Goal: Task Accomplishment & Management: Complete application form

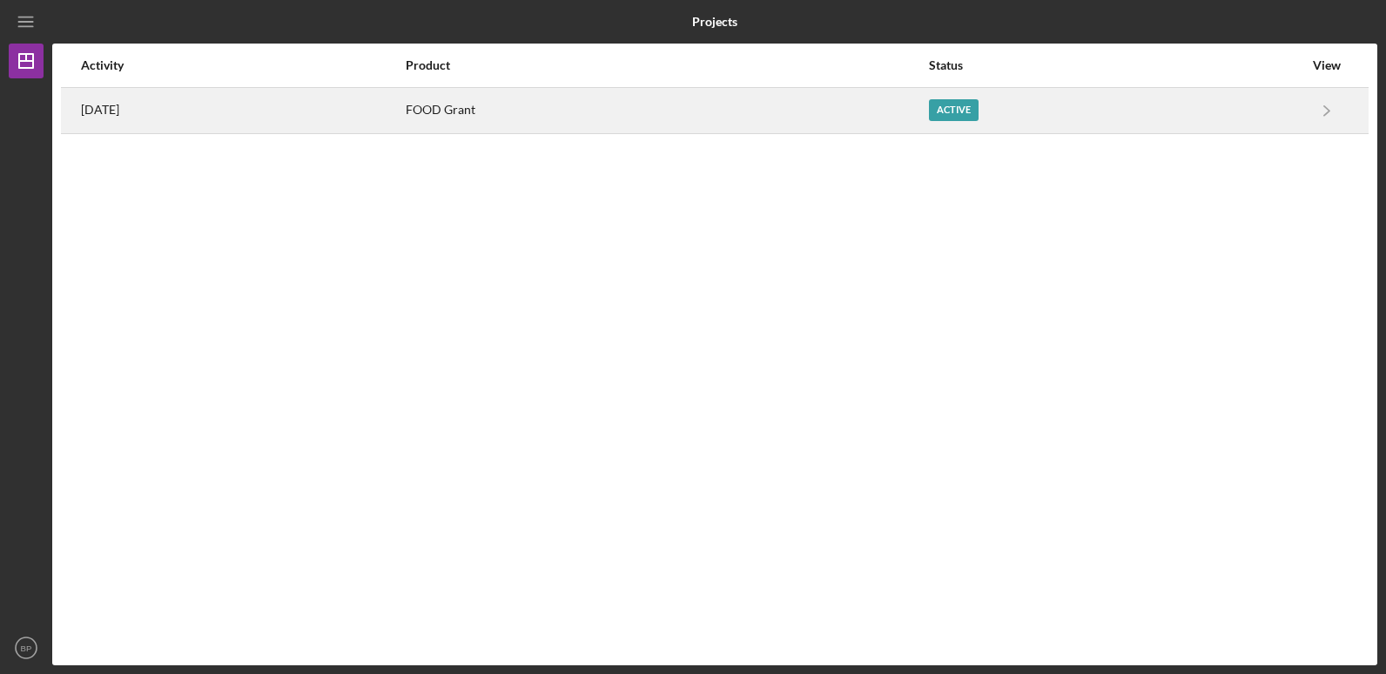
click at [637, 108] on div "FOOD Grant" at bounding box center [666, 111] width 521 height 44
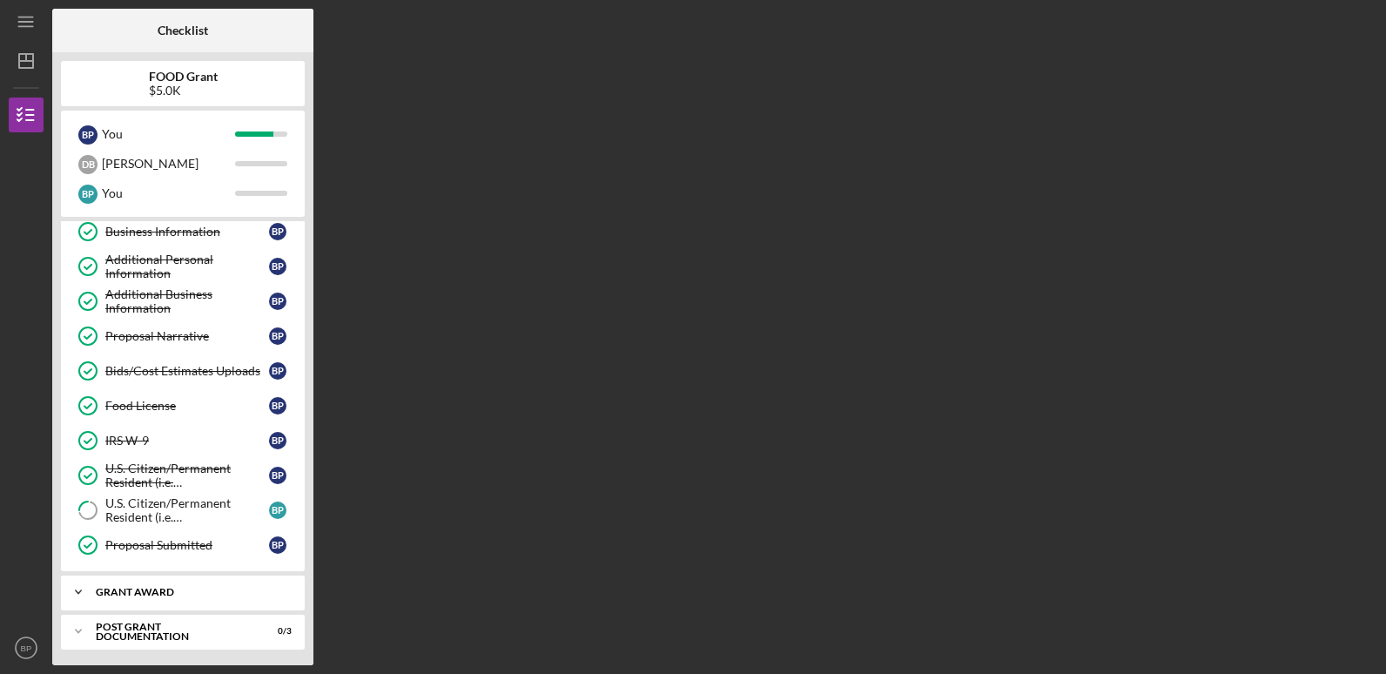
scroll to position [114, 0]
click at [194, 627] on div "Post Grant Documentation" at bounding box center [189, 629] width 187 height 10
click at [198, 630] on div "Post Grant Documentation" at bounding box center [189, 629] width 187 height 10
click at [78, 627] on icon "Icon/Expander" at bounding box center [78, 629] width 35 height 35
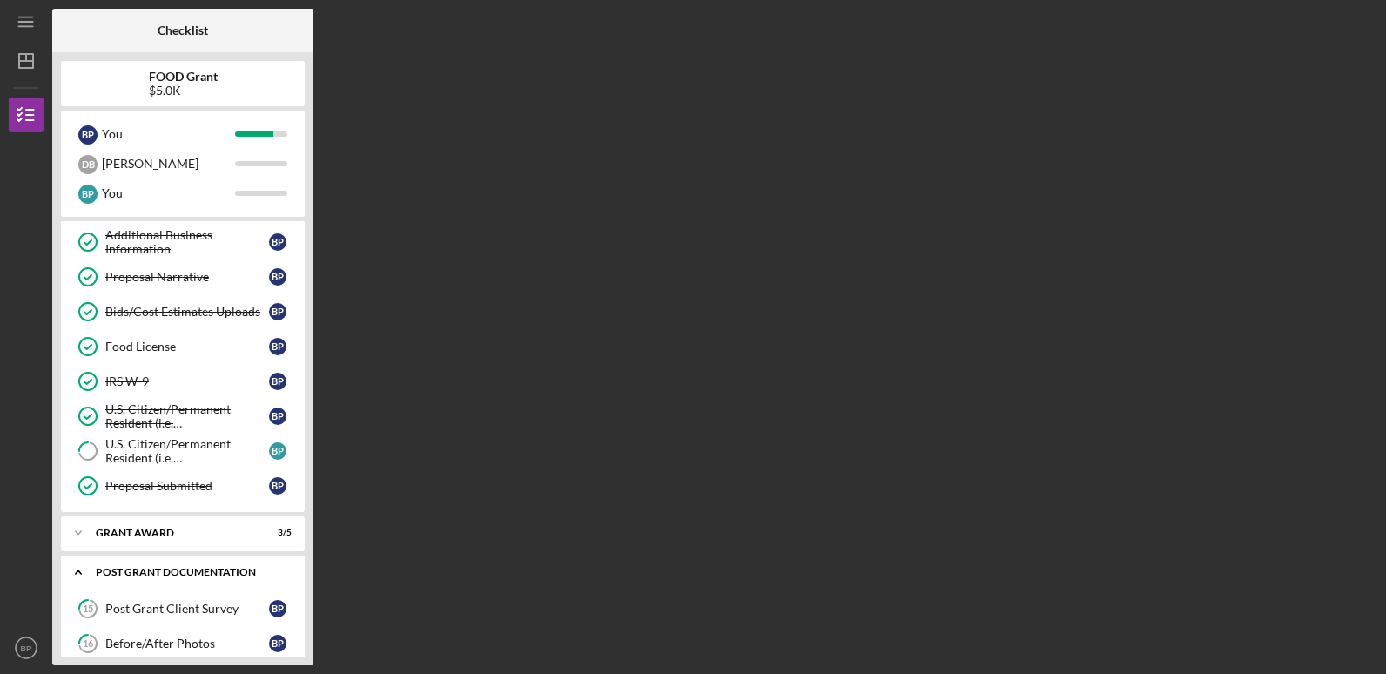
scroll to position [228, 0]
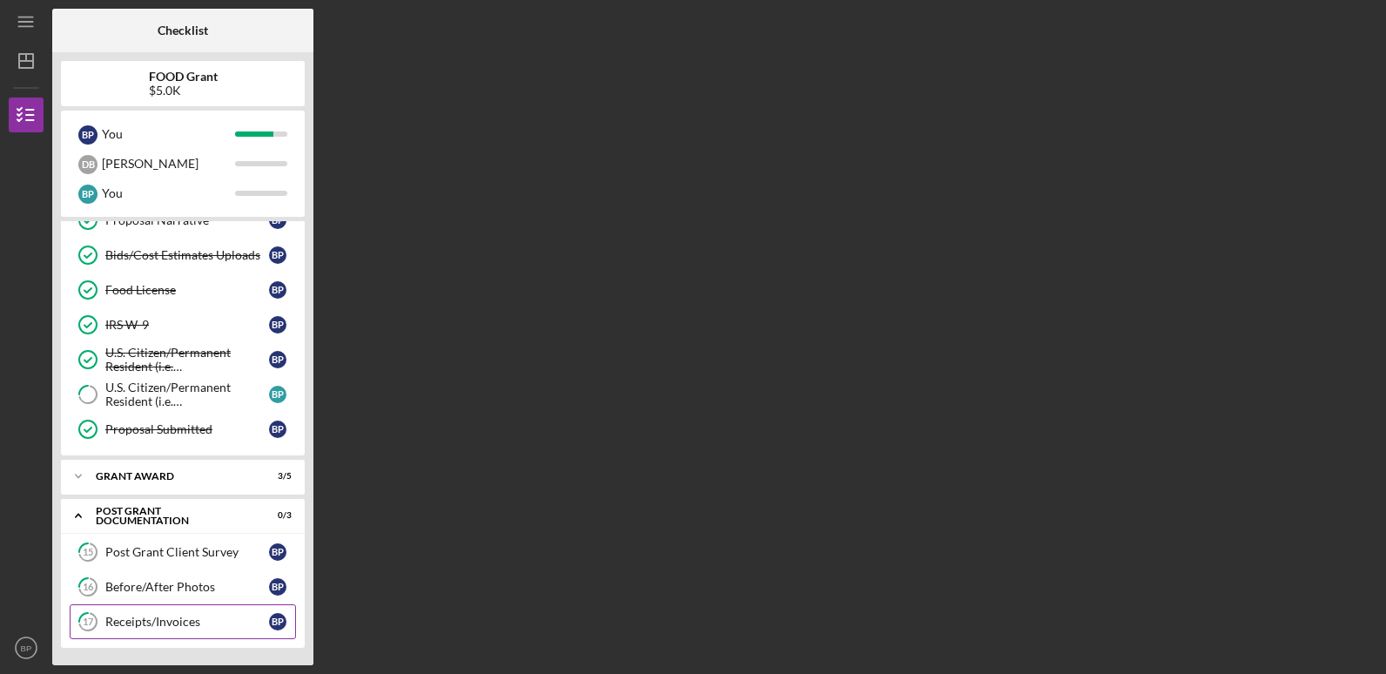
click at [221, 621] on div "Receipts/Invoices" at bounding box center [187, 622] width 164 height 14
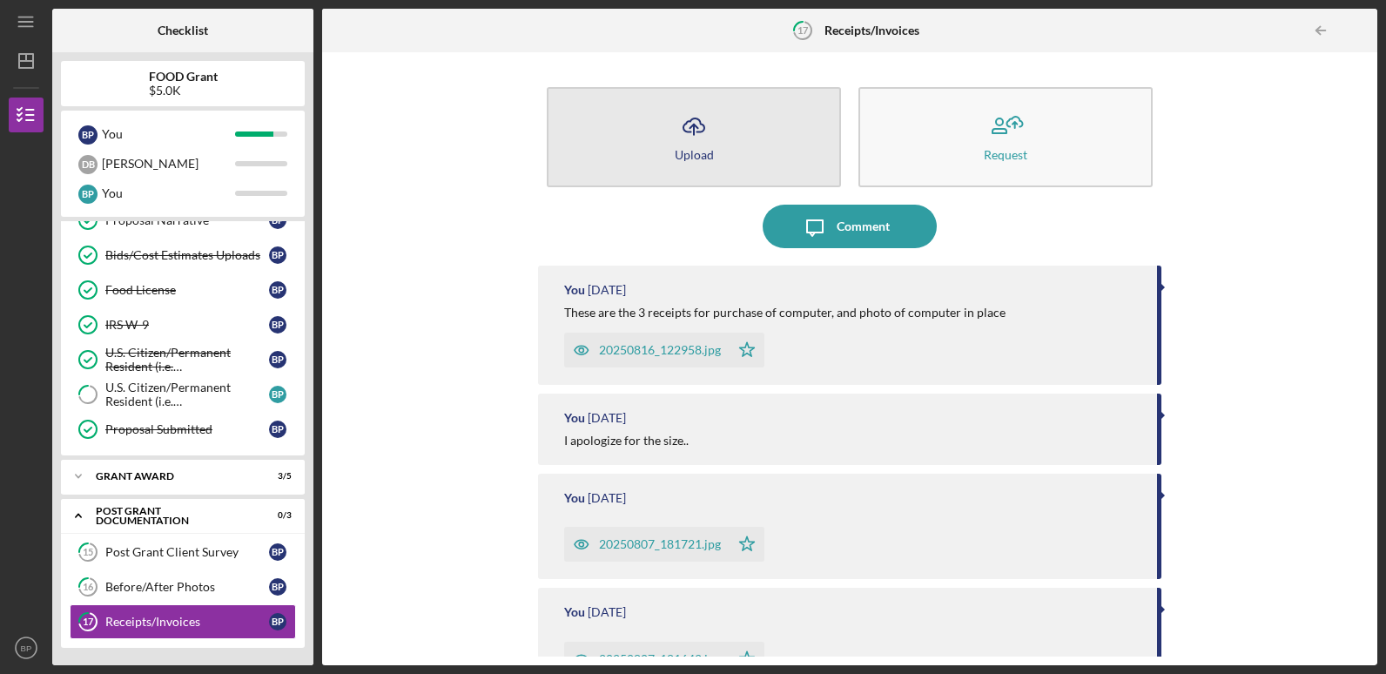
click at [697, 155] on div "Upload" at bounding box center [694, 154] width 39 height 13
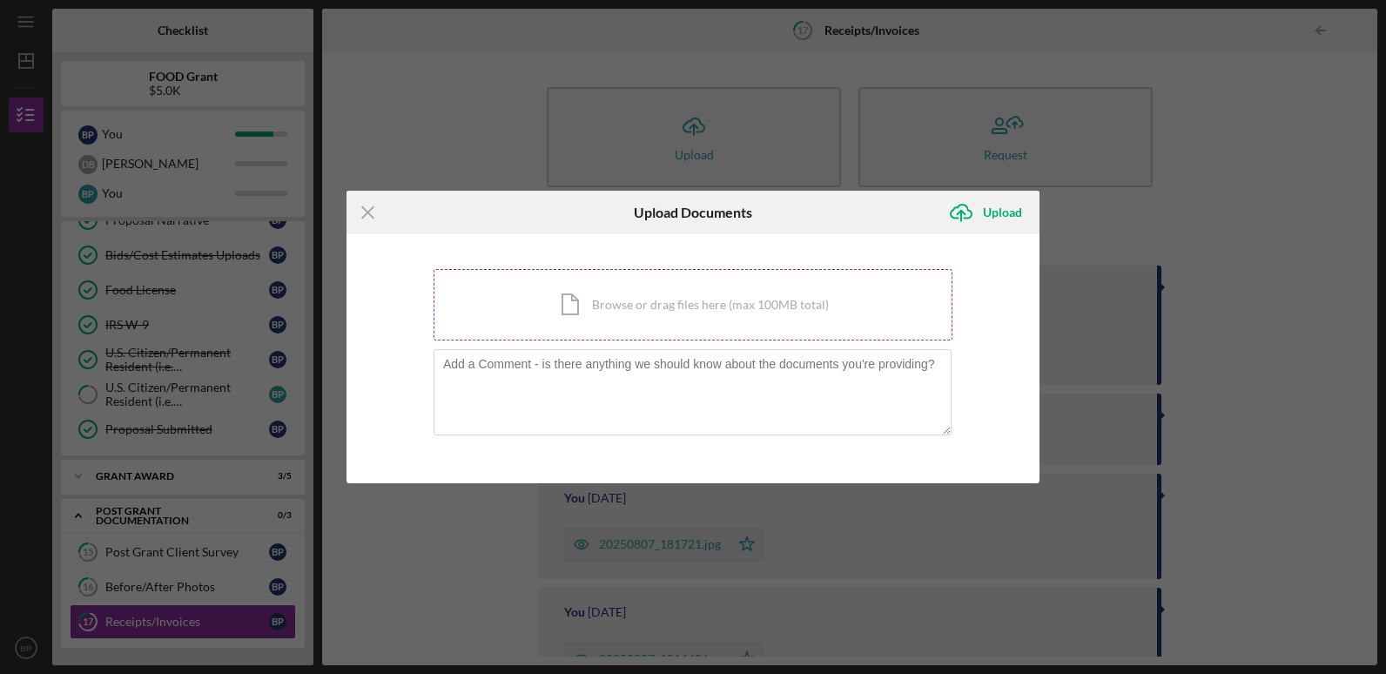
click at [478, 300] on div "Icon/Document Browse or drag files here (max 100MB total) Tap to choose files o…" at bounding box center [693, 304] width 519 height 71
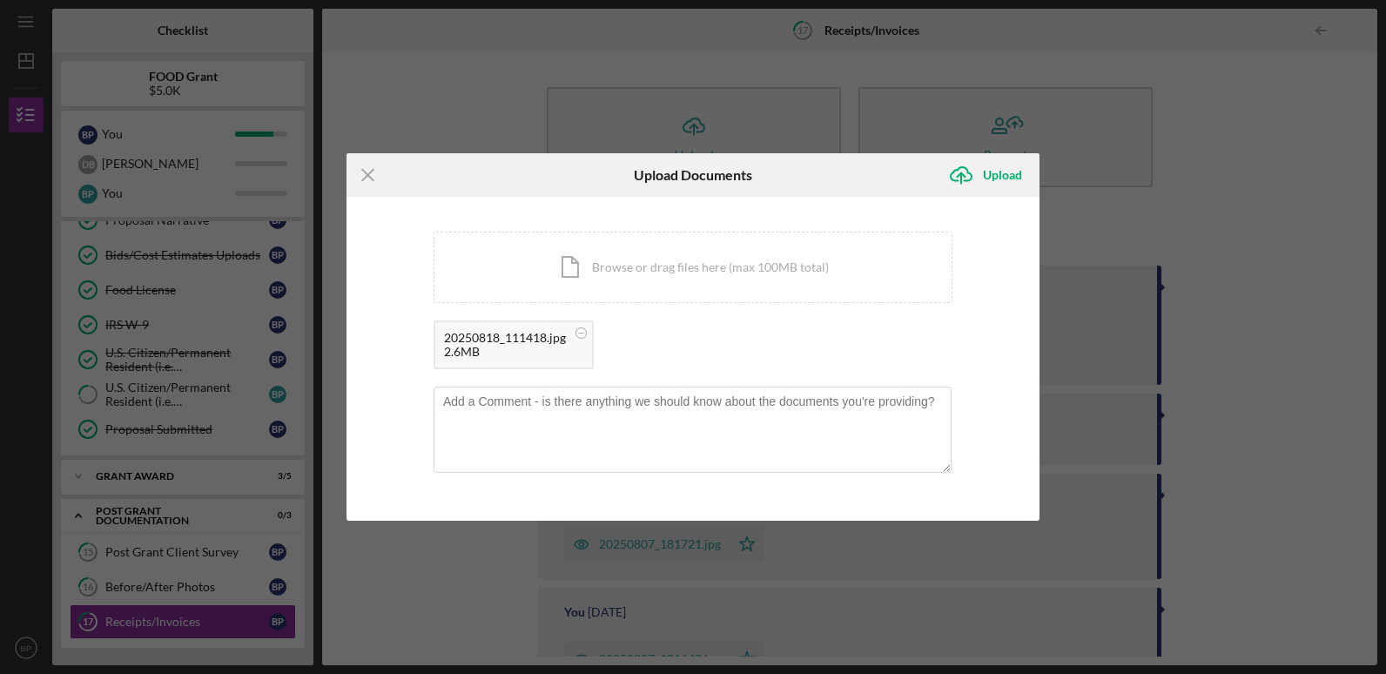
click at [473, 345] on div "2.6MB" at bounding box center [505, 352] width 122 height 14
click at [525, 342] on div "20250818_111418.jpg" at bounding box center [505, 338] width 122 height 14
click at [984, 170] on div "Upload" at bounding box center [1002, 175] width 39 height 35
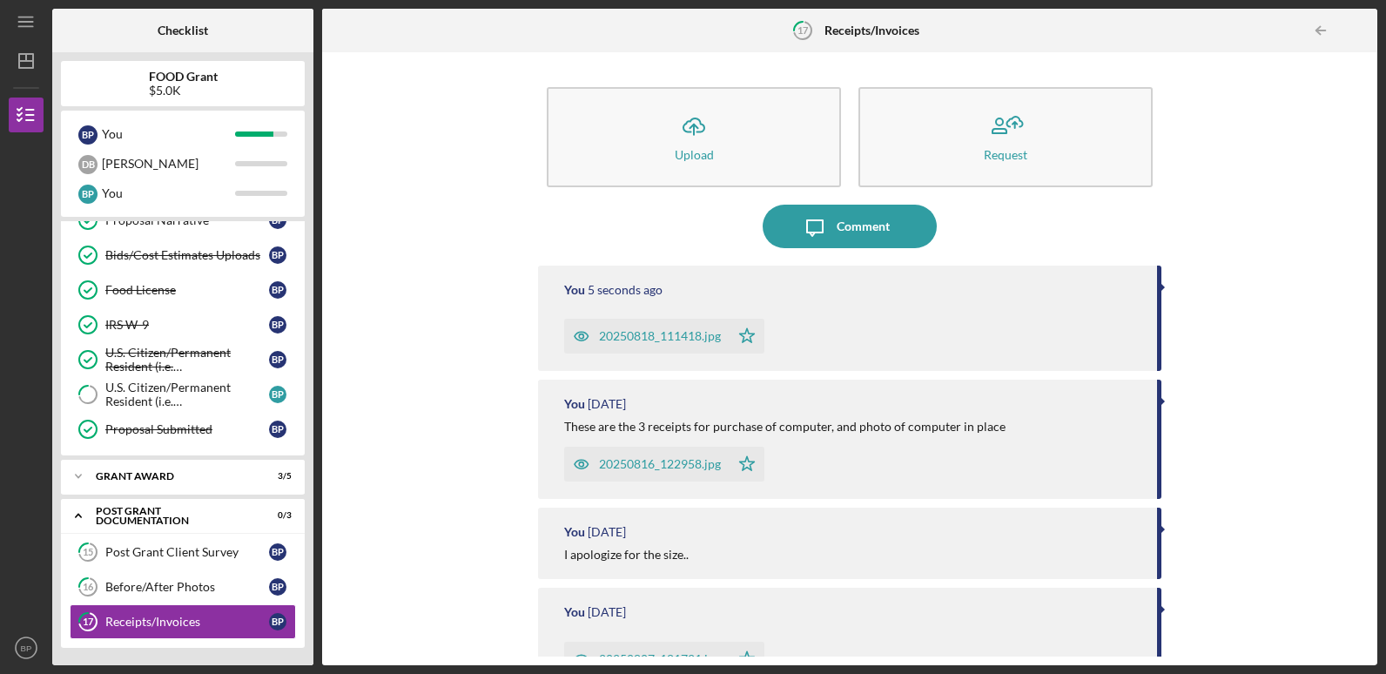
click at [641, 331] on div "20250818_111418.jpg" at bounding box center [660, 336] width 122 height 14
